Goal: Find specific page/section: Find specific page/section

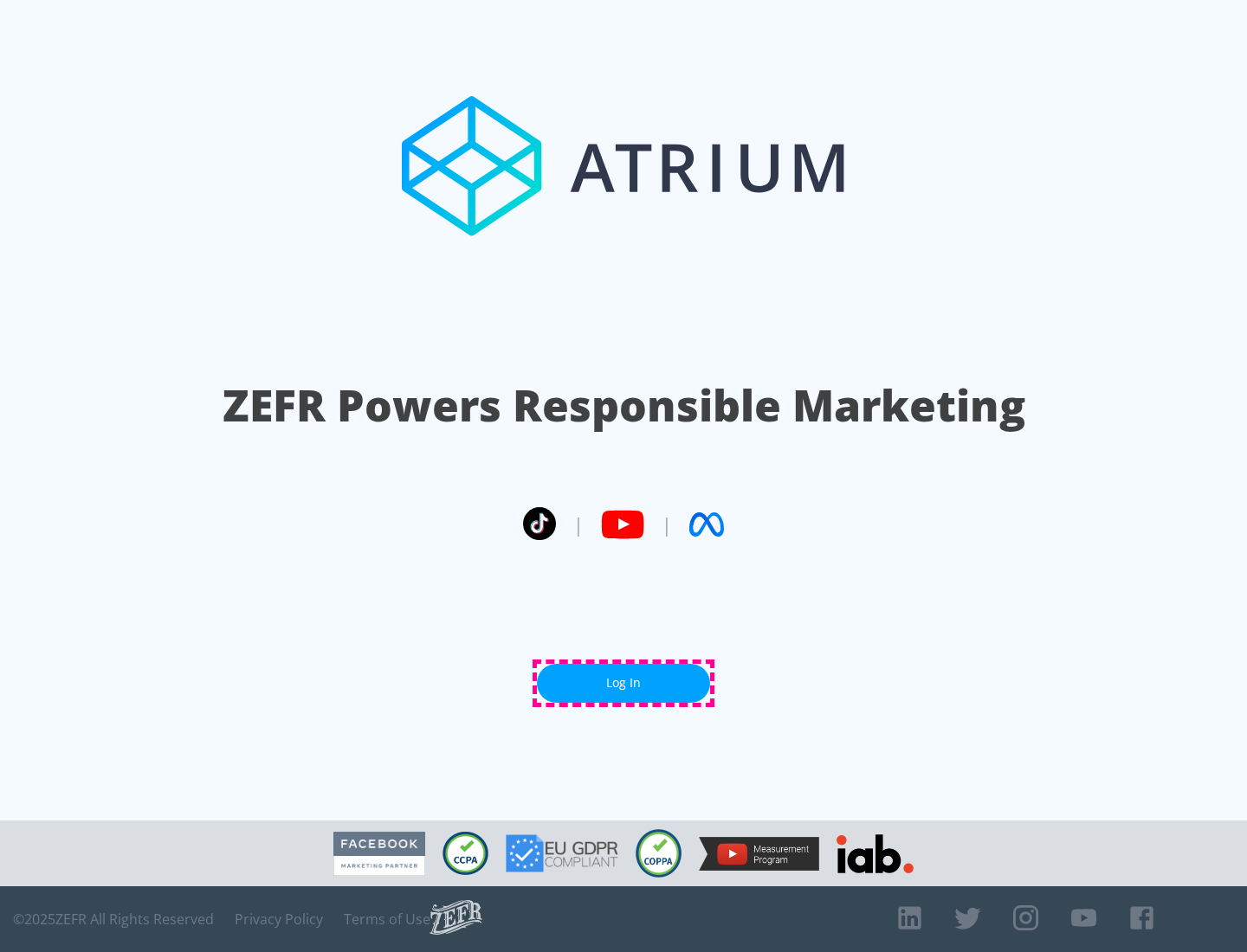
click at [623, 683] on link "Log In" at bounding box center [624, 684] width 173 height 39
